Goal: Transaction & Acquisition: Purchase product/service

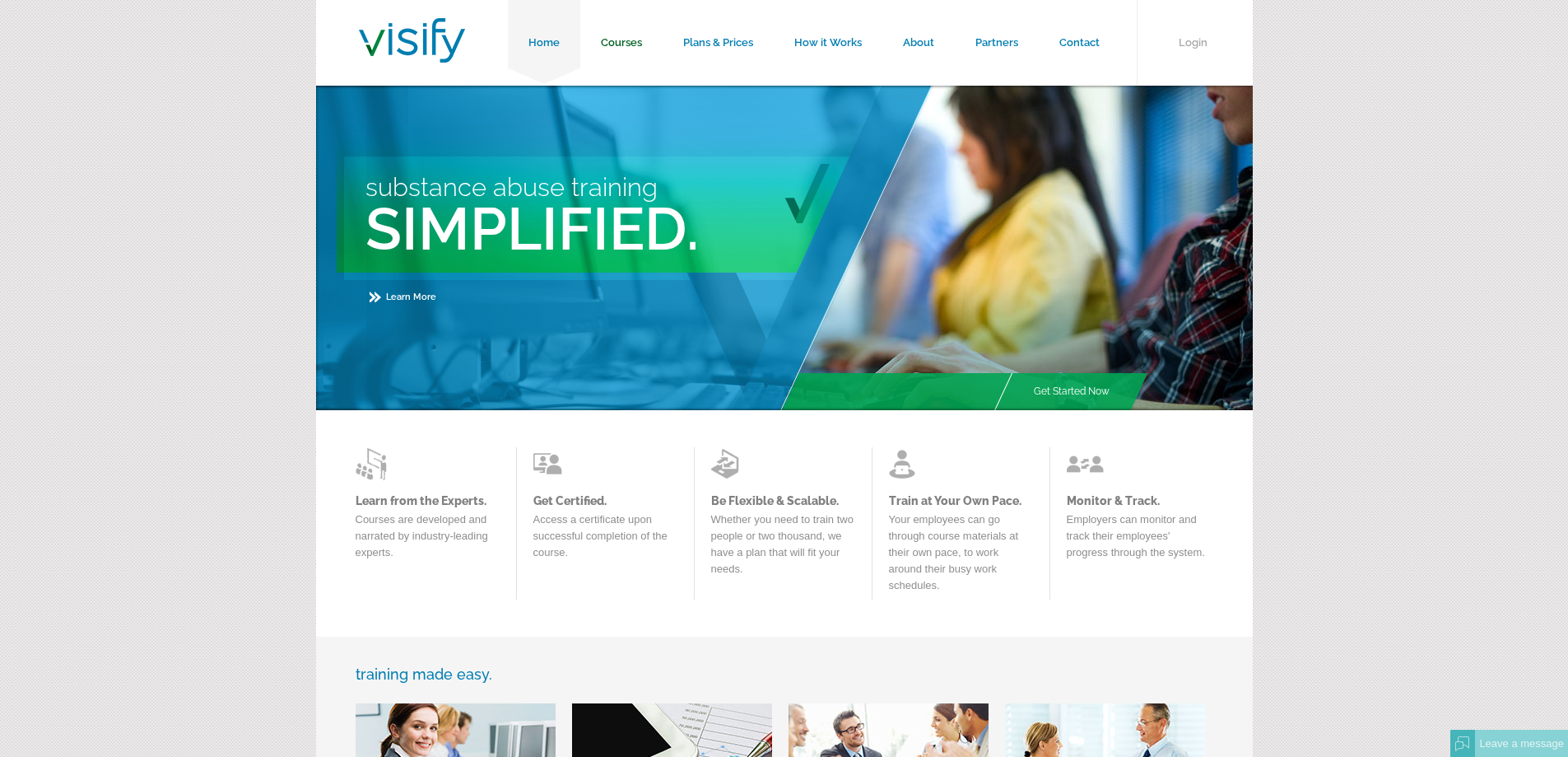
click at [631, 46] on link "Courses" at bounding box center [622, 42] width 83 height 85
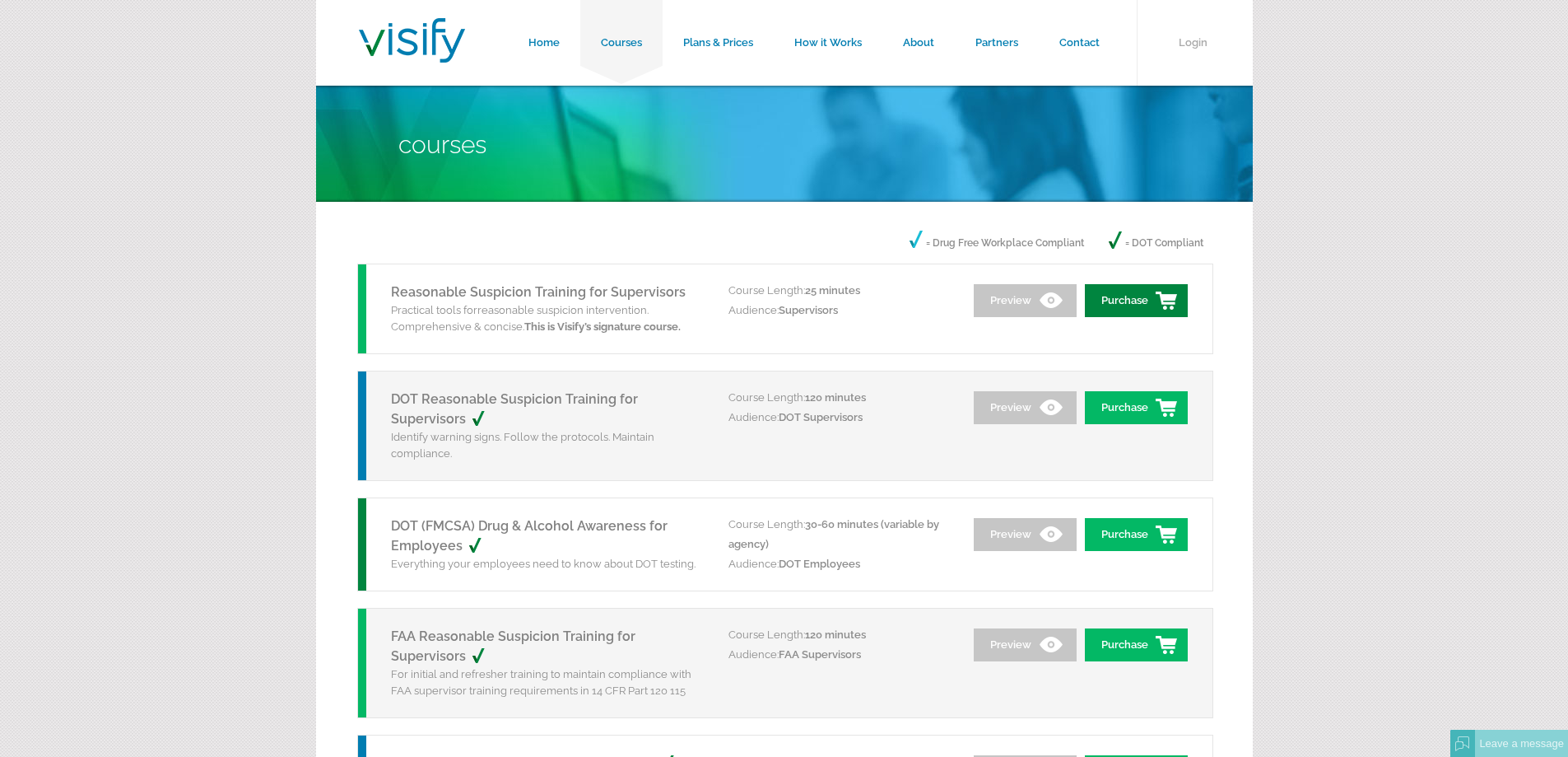
click at [1143, 295] on link "Purchase" at bounding box center [1136, 300] width 103 height 33
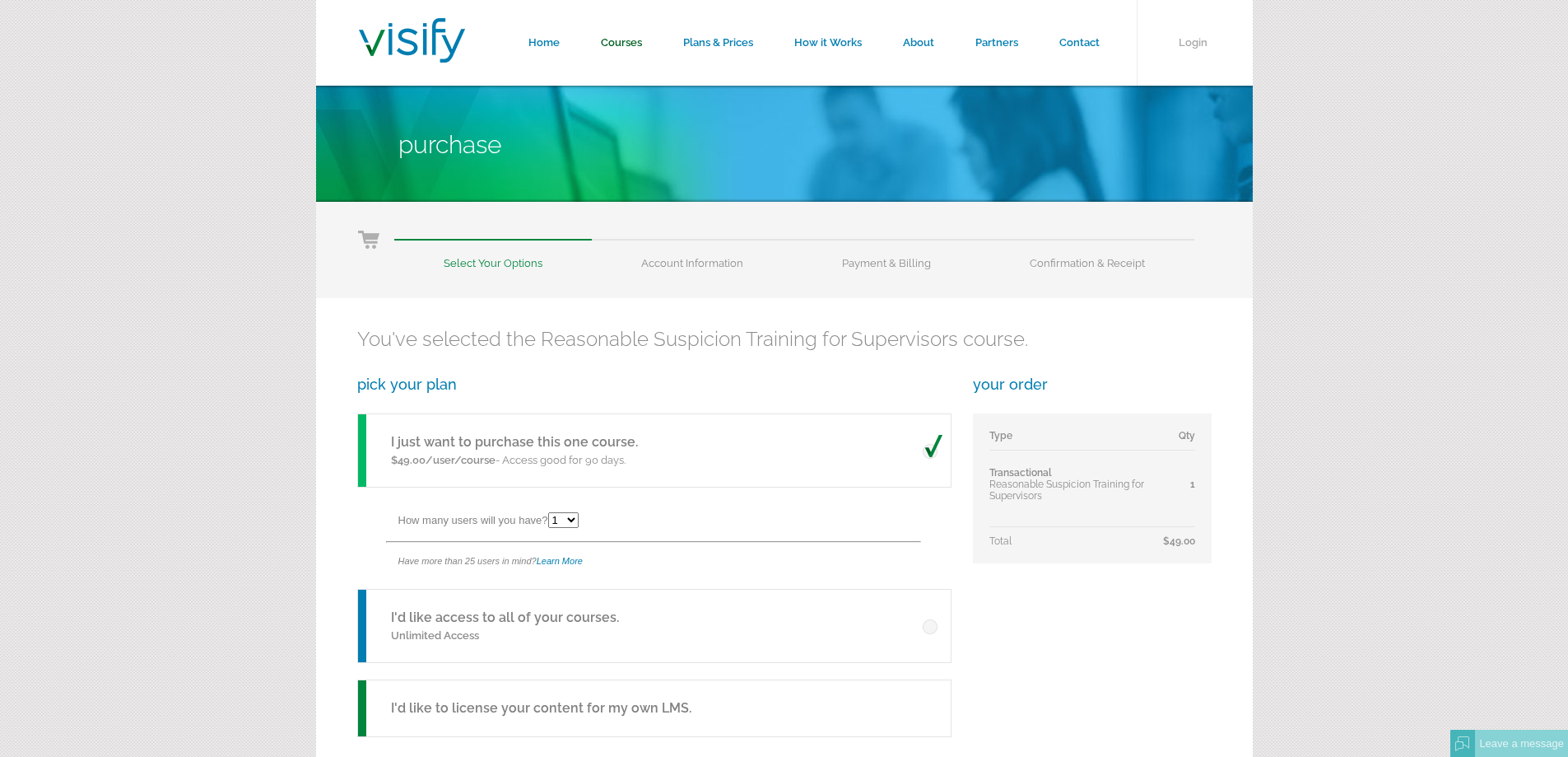
click at [626, 45] on link "Courses" at bounding box center [622, 42] width 83 height 85
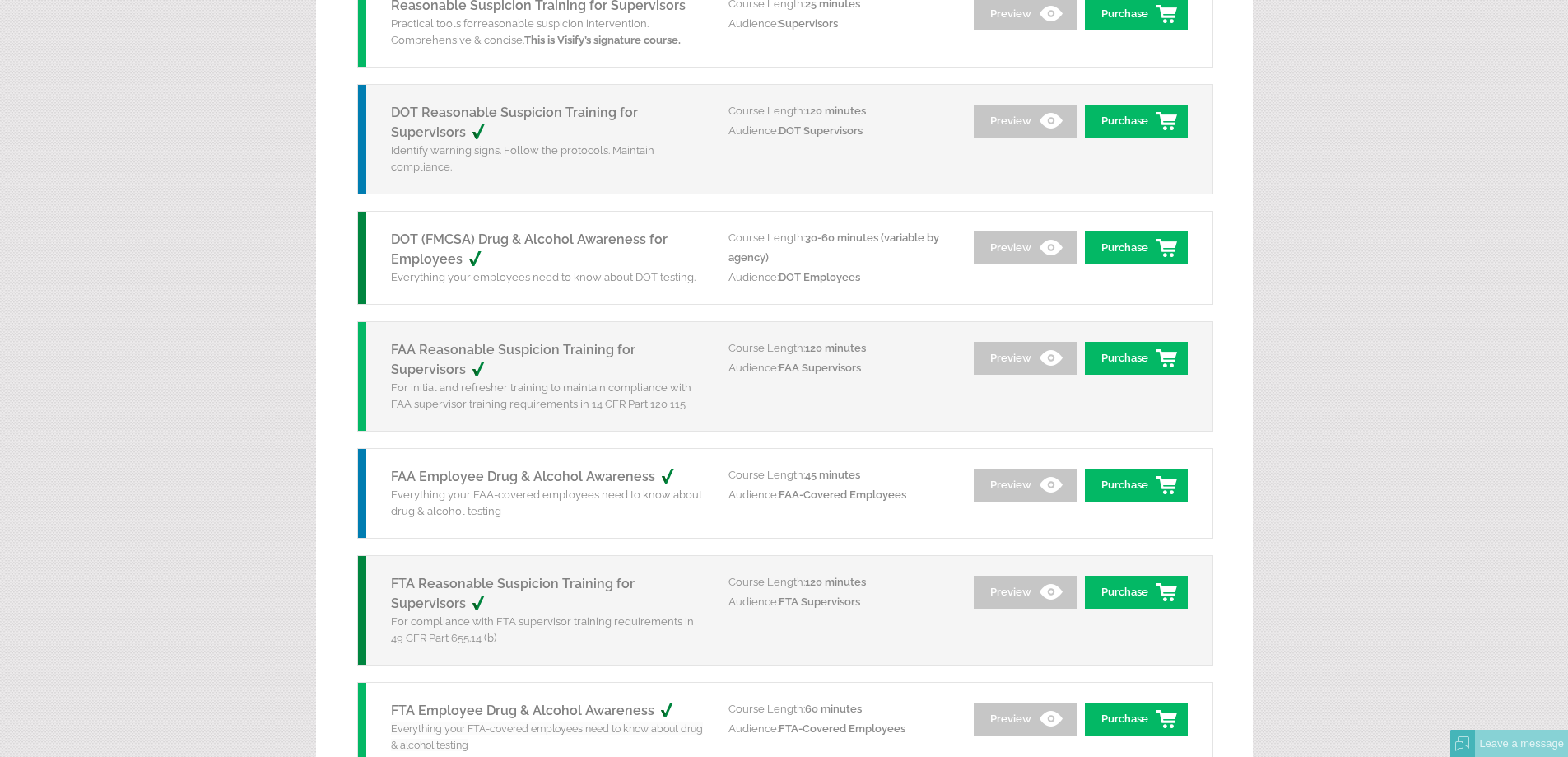
scroll to position [330, 0]
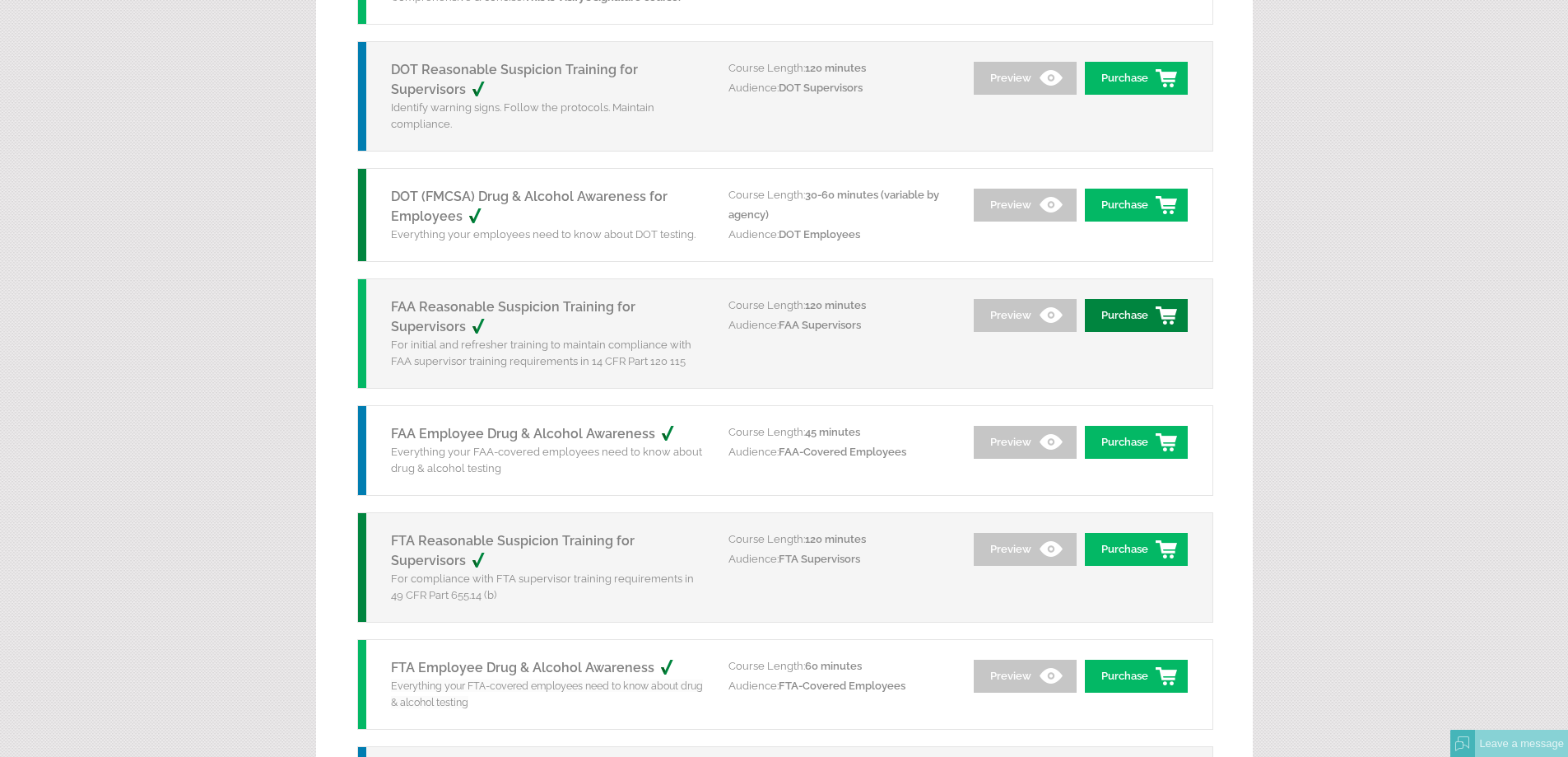
click at [1155, 307] on link "Purchase" at bounding box center [1136, 315] width 103 height 33
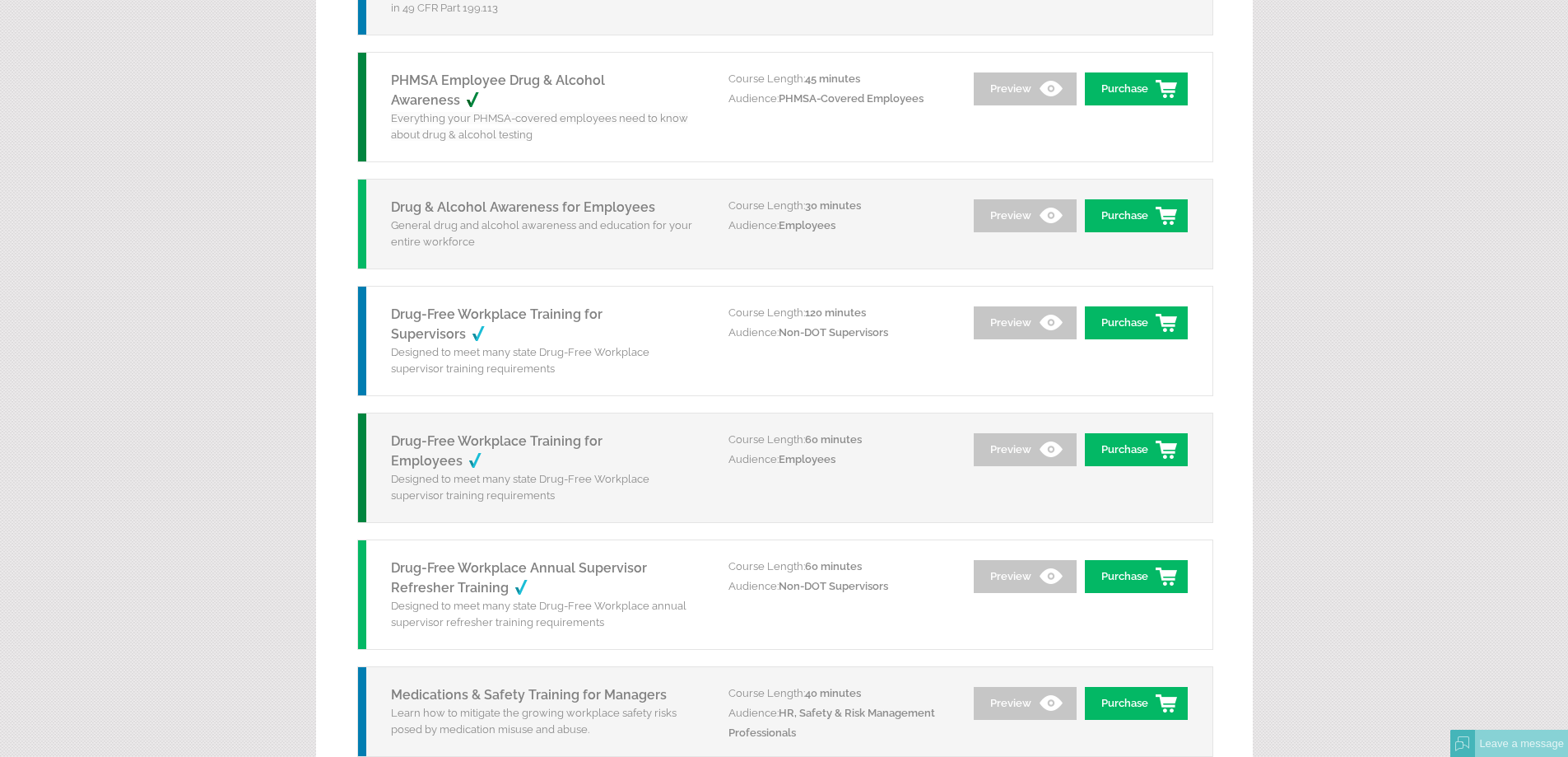
scroll to position [1153, 0]
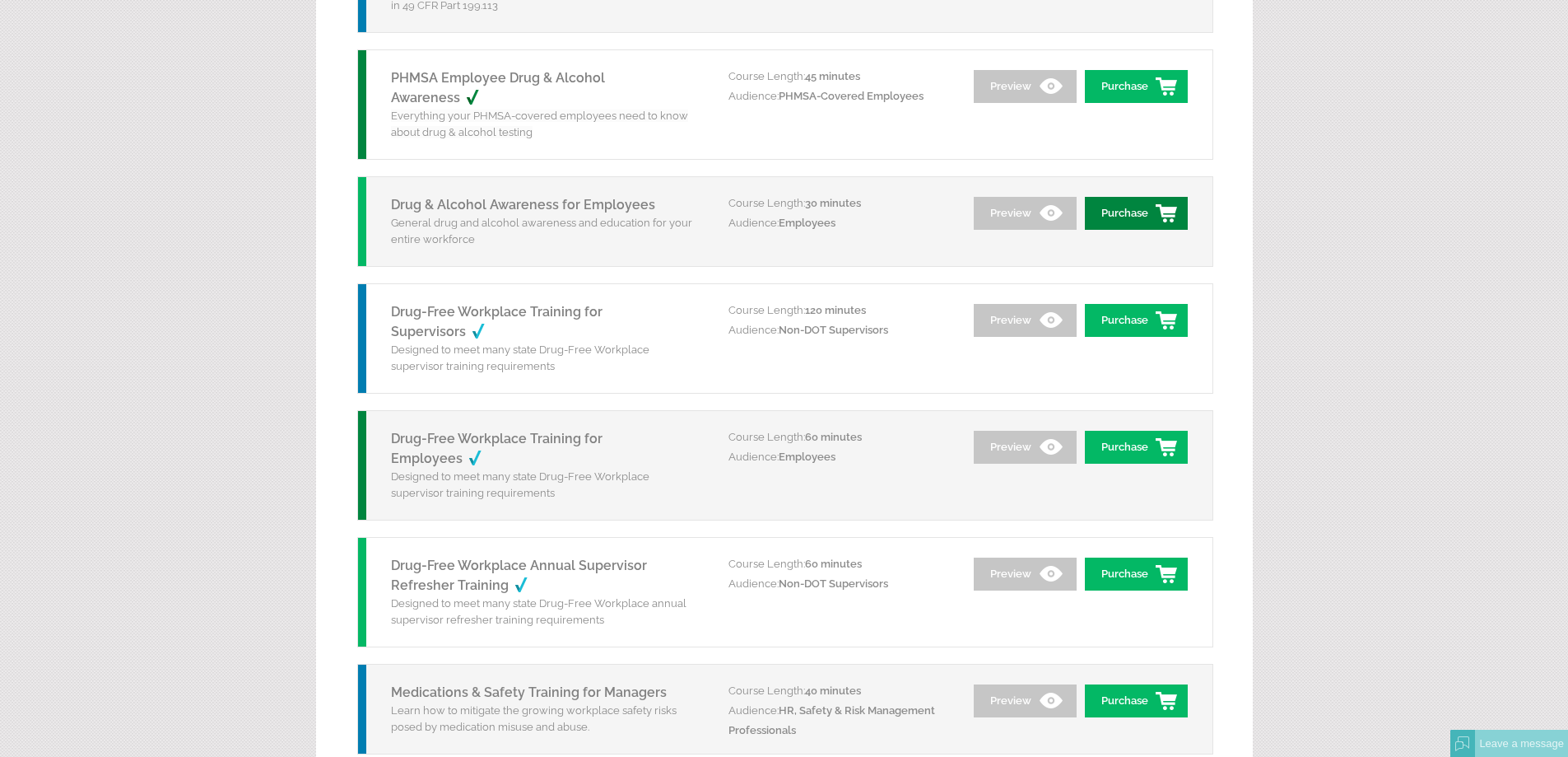
click at [1130, 214] on link "Purchase" at bounding box center [1136, 213] width 103 height 33
